Goal: Task Accomplishment & Management: Use online tool/utility

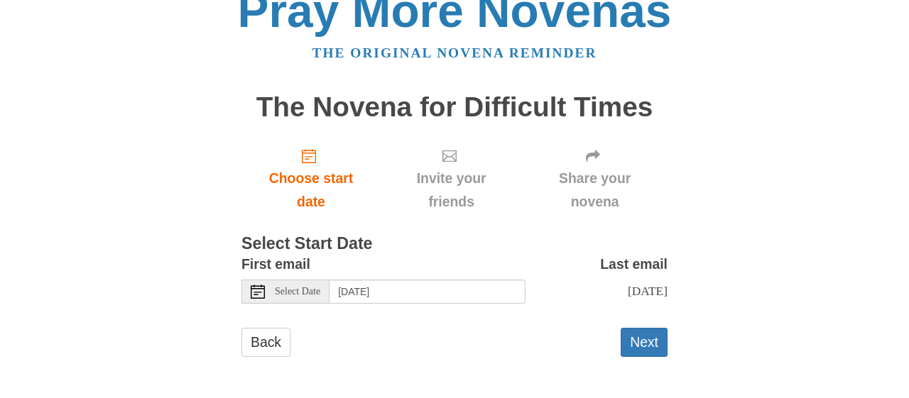
scroll to position [38, 0]
click at [645, 340] on button "Next" at bounding box center [643, 342] width 47 height 29
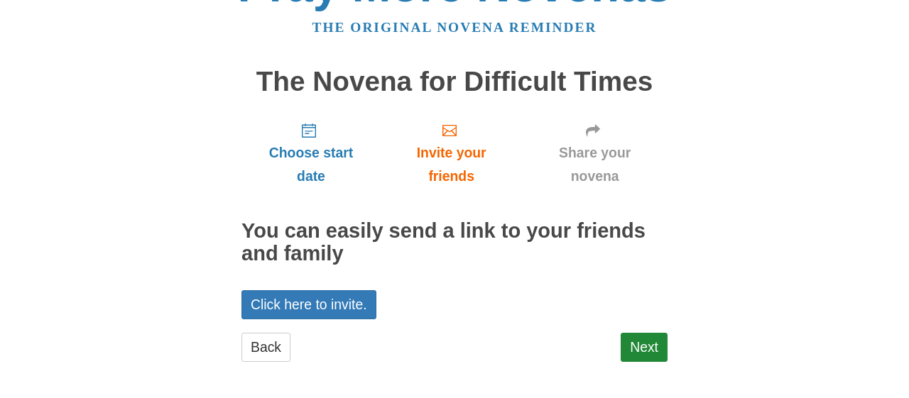
scroll to position [55, 0]
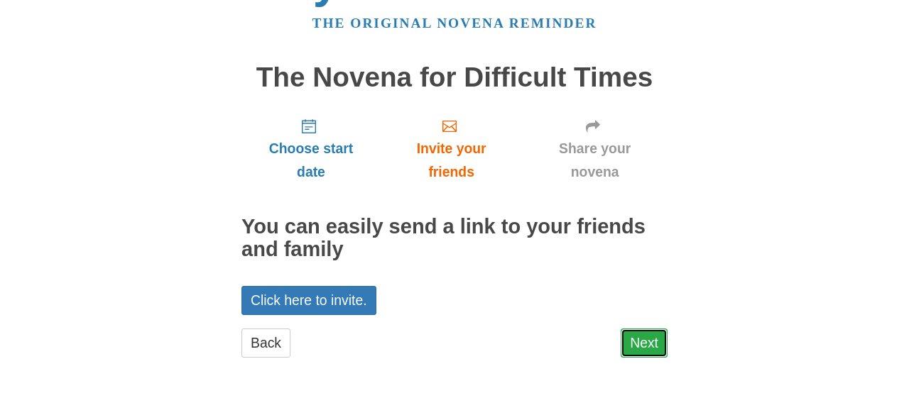
click at [625, 339] on link "Next" at bounding box center [643, 343] width 47 height 29
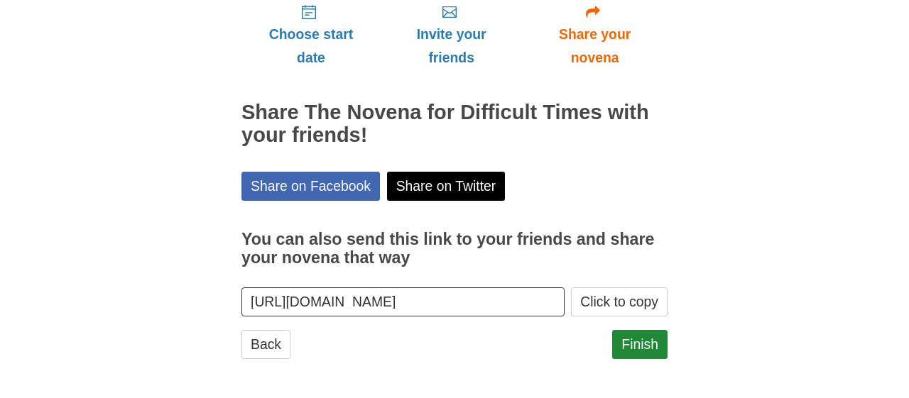
scroll to position [170, 0]
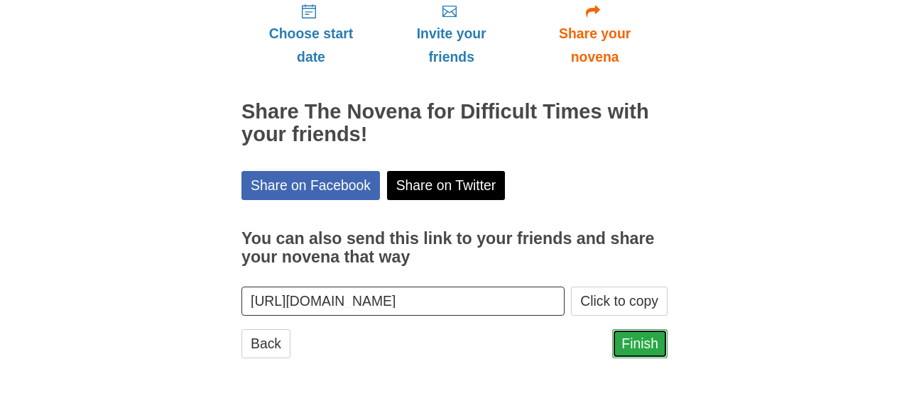
click at [649, 344] on link "Finish" at bounding box center [639, 343] width 55 height 29
